Goal: Information Seeking & Learning: Learn about a topic

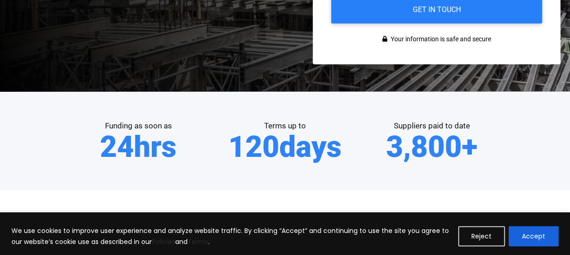
scroll to position [321, 0]
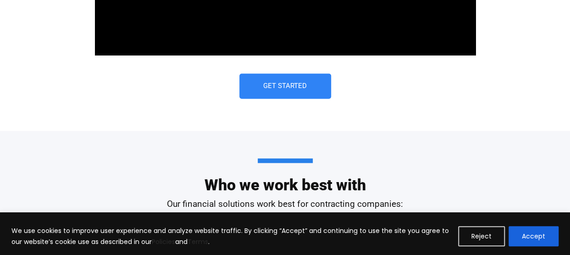
drag, startPoint x: 293, startPoint y: 141, endPoint x: 285, endPoint y: 134, distance: 10.7
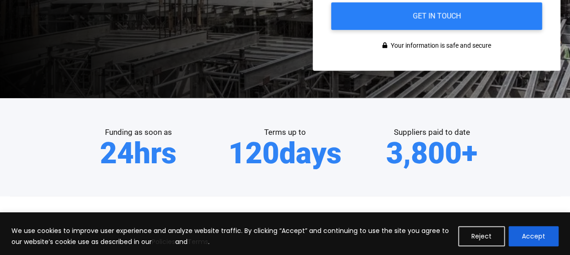
scroll to position [321, 0]
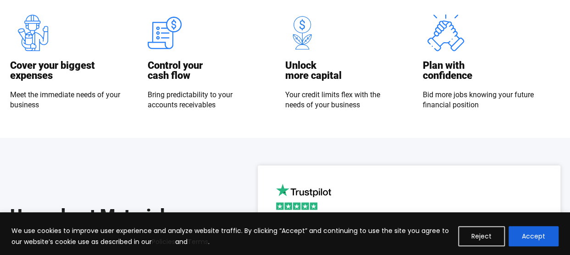
scroll to position [1137, 0]
